Goal: Information Seeking & Learning: Learn about a topic

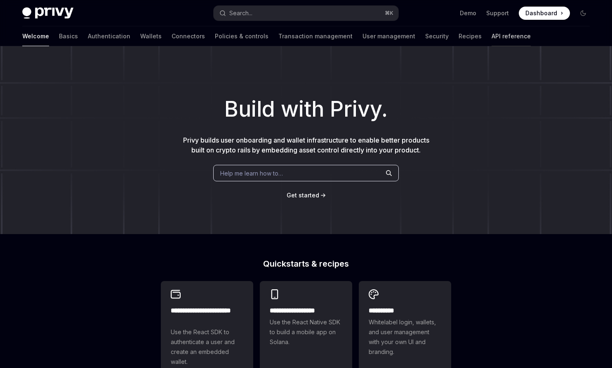
click at [491, 34] on link "API reference" at bounding box center [510, 36] width 39 height 20
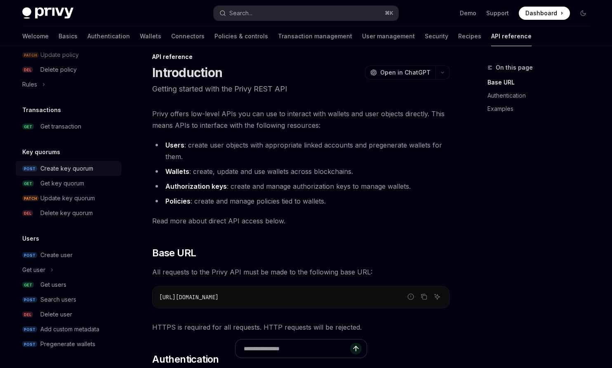
scroll to position [50, 0]
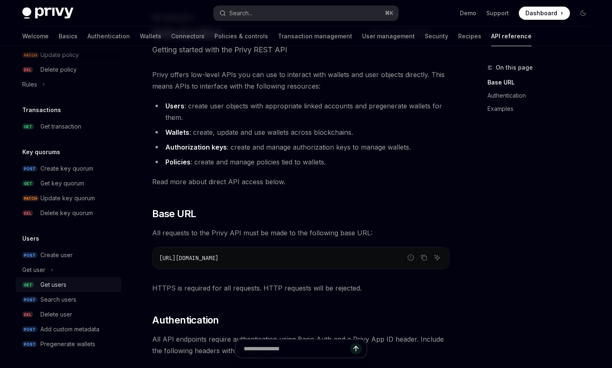
click at [64, 286] on div "Get users" at bounding box center [53, 285] width 26 height 10
type textarea "*"
